Goal: Task Accomplishment & Management: Manage account settings

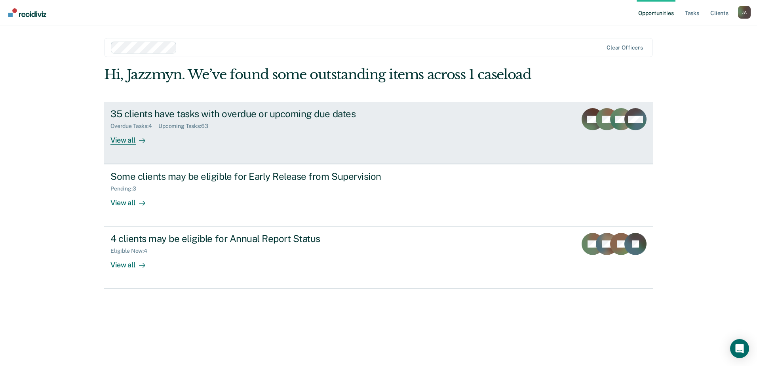
click at [150, 142] on div "View all" at bounding box center [132, 136] width 44 height 15
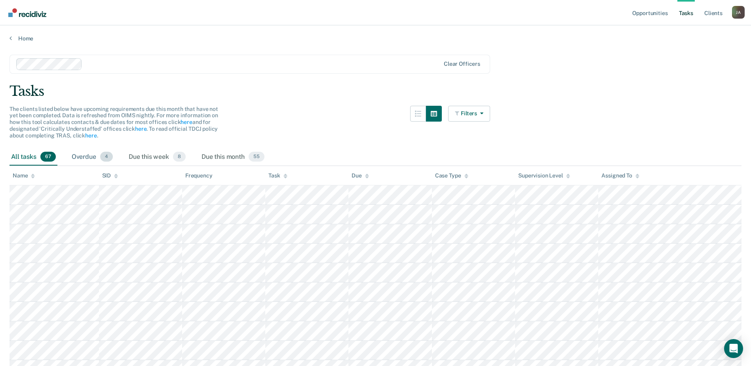
click at [95, 163] on div "Overdue 4" at bounding box center [92, 156] width 44 height 17
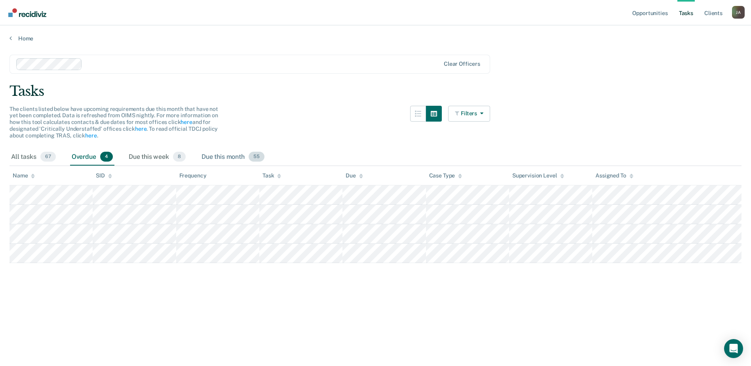
click at [223, 156] on div "Due this month 55" at bounding box center [233, 156] width 66 height 17
